Goal: Navigation & Orientation: Find specific page/section

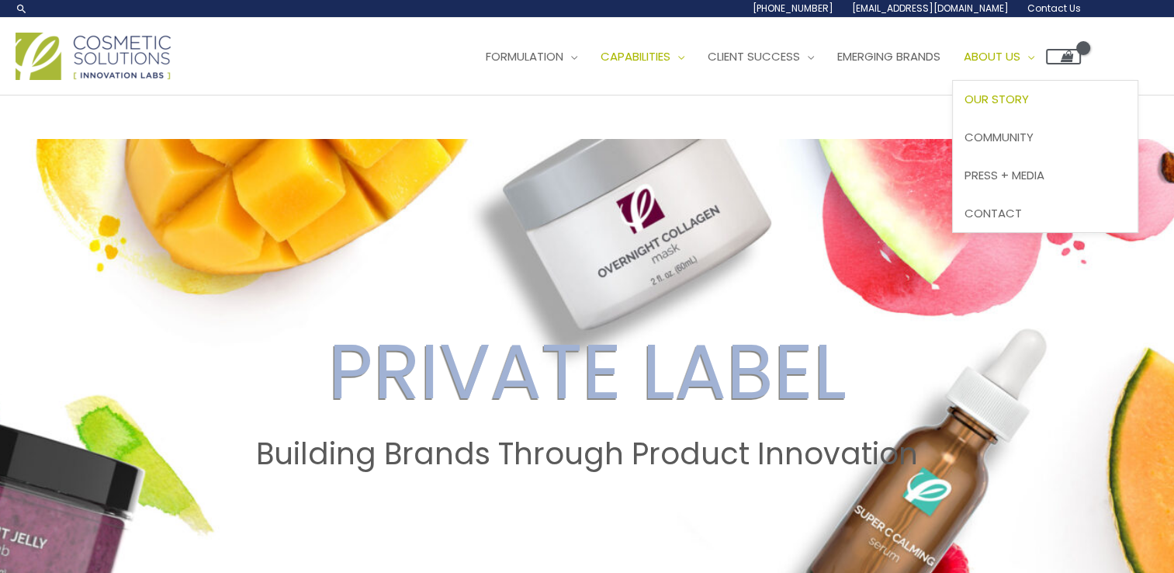
click at [1018, 106] on span "Our Story" at bounding box center [996, 99] width 64 height 16
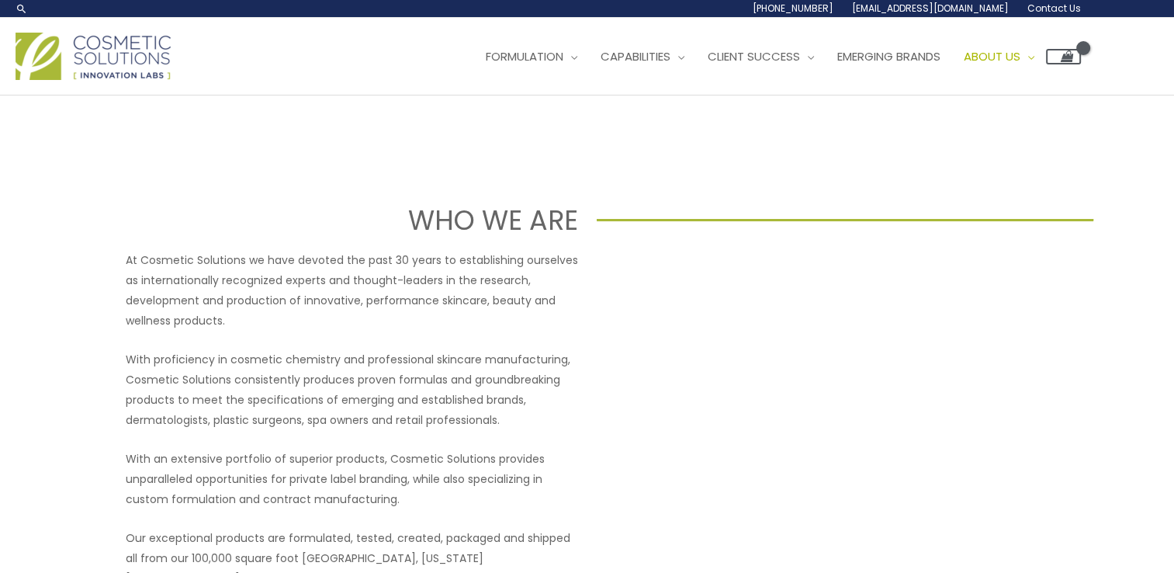
click at [109, 70] on img at bounding box center [93, 56] width 155 height 47
